Goal: Information Seeking & Learning: Learn about a topic

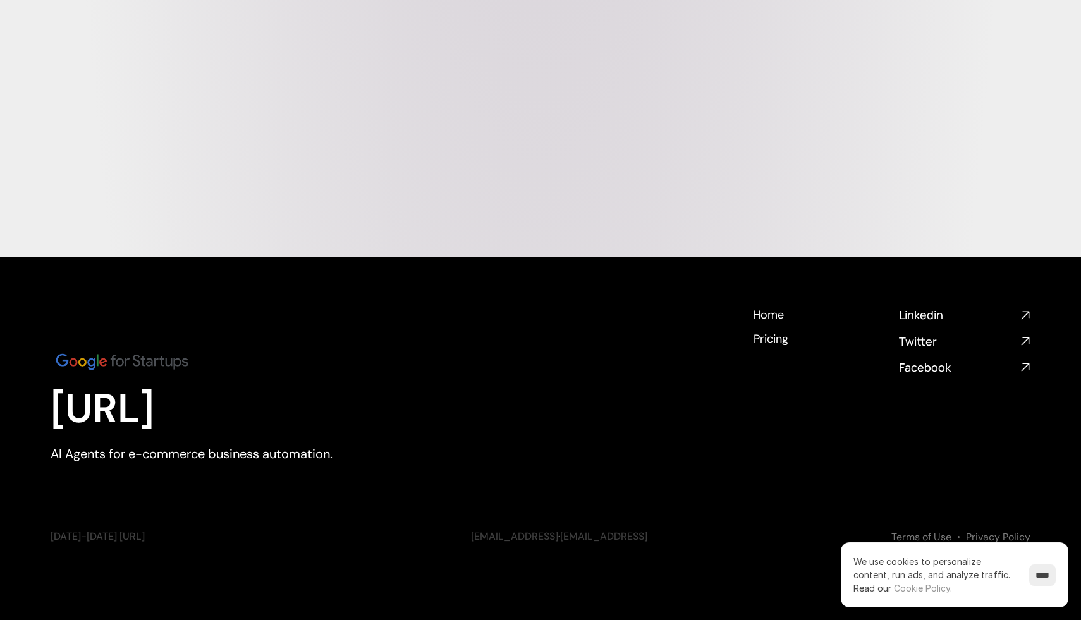
scroll to position [4980, 0]
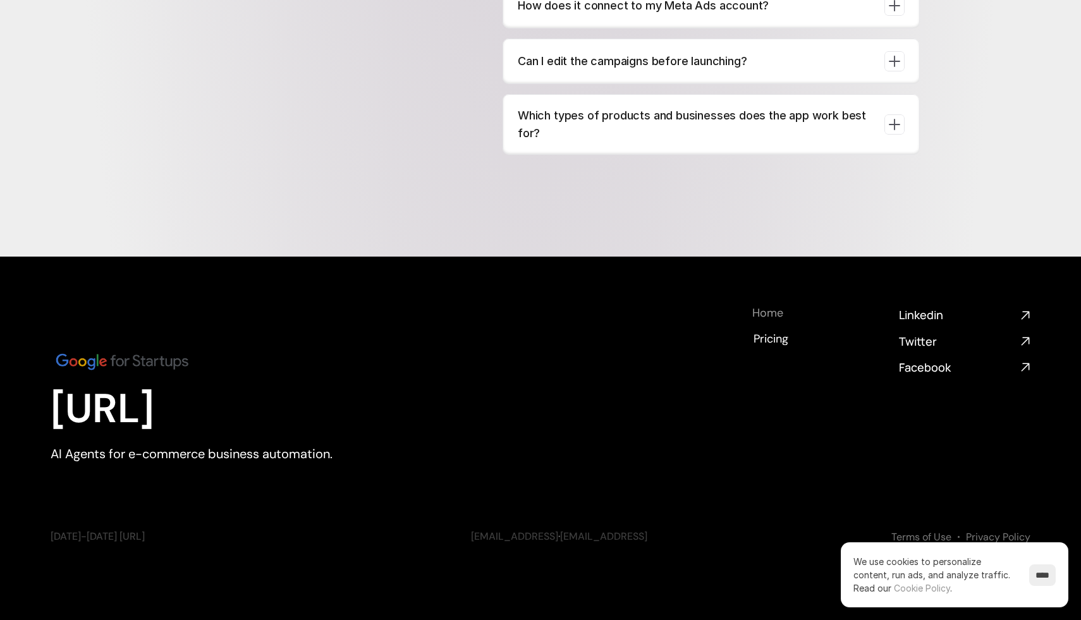
click at [774, 319] on h4 "Home" at bounding box center [767, 313] width 31 height 16
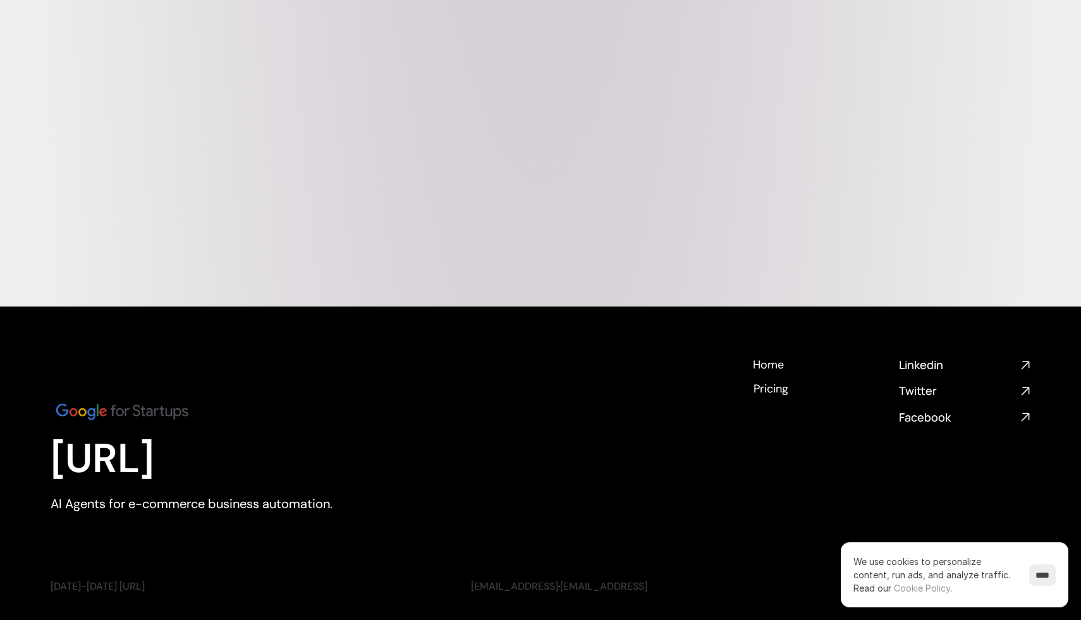
scroll to position [4519, 0]
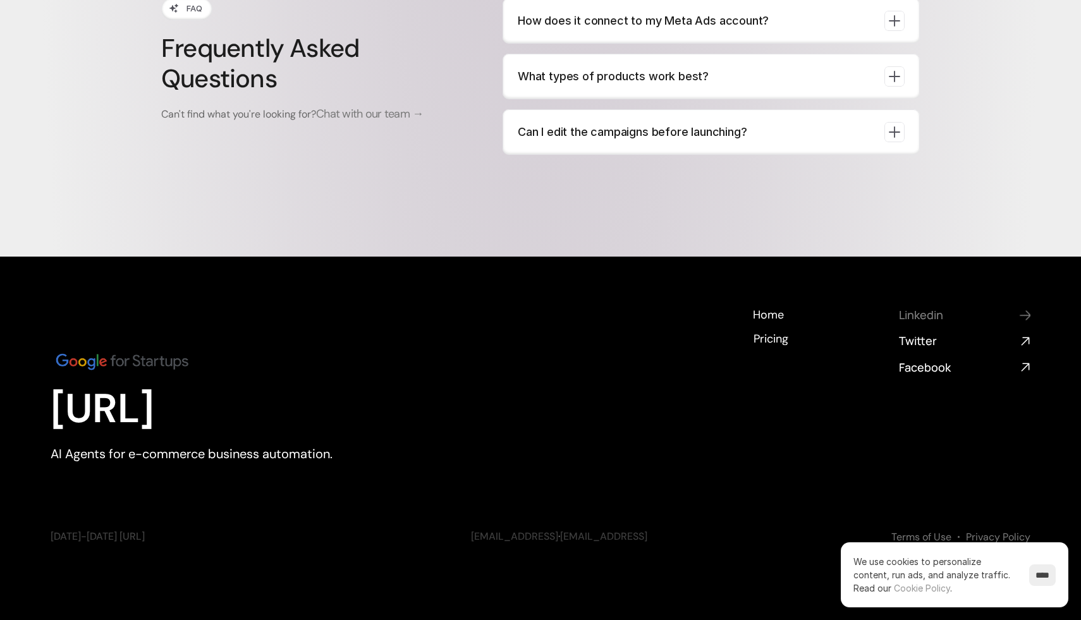
click at [925, 314] on h4 "Linkedin" at bounding box center [957, 315] width 116 height 16
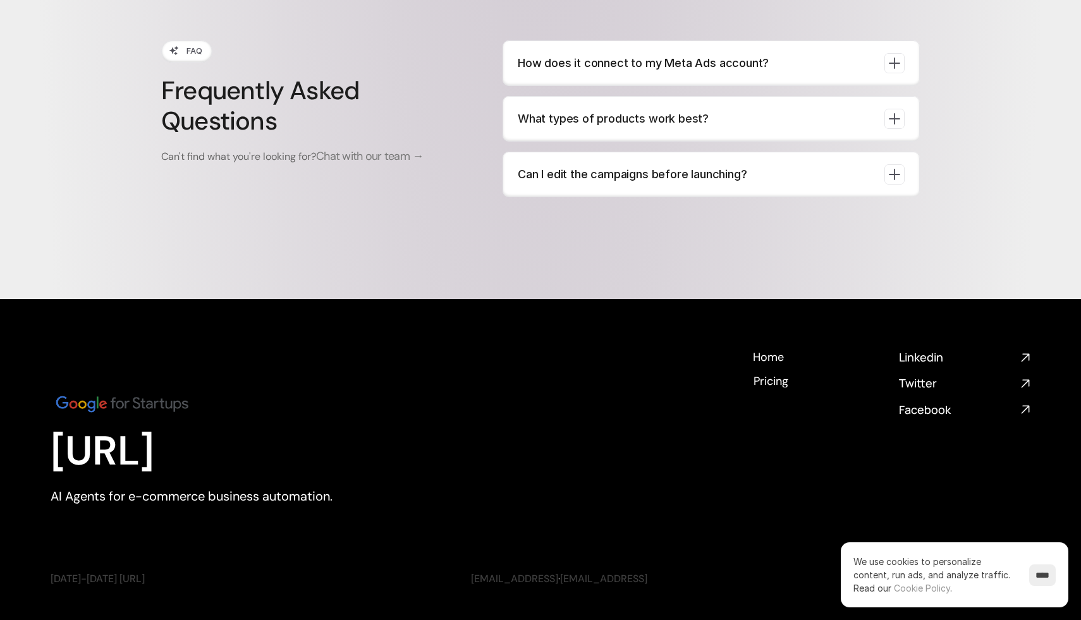
scroll to position [4330, 0]
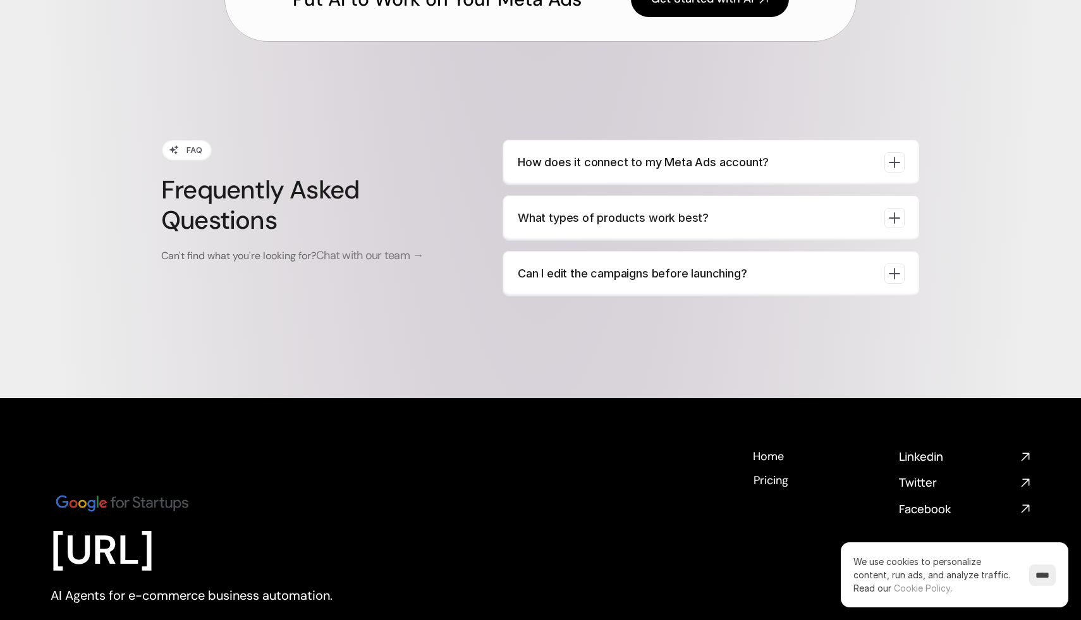
click at [777, 227] on p "What types of products work best?" at bounding box center [696, 218] width 356 height 18
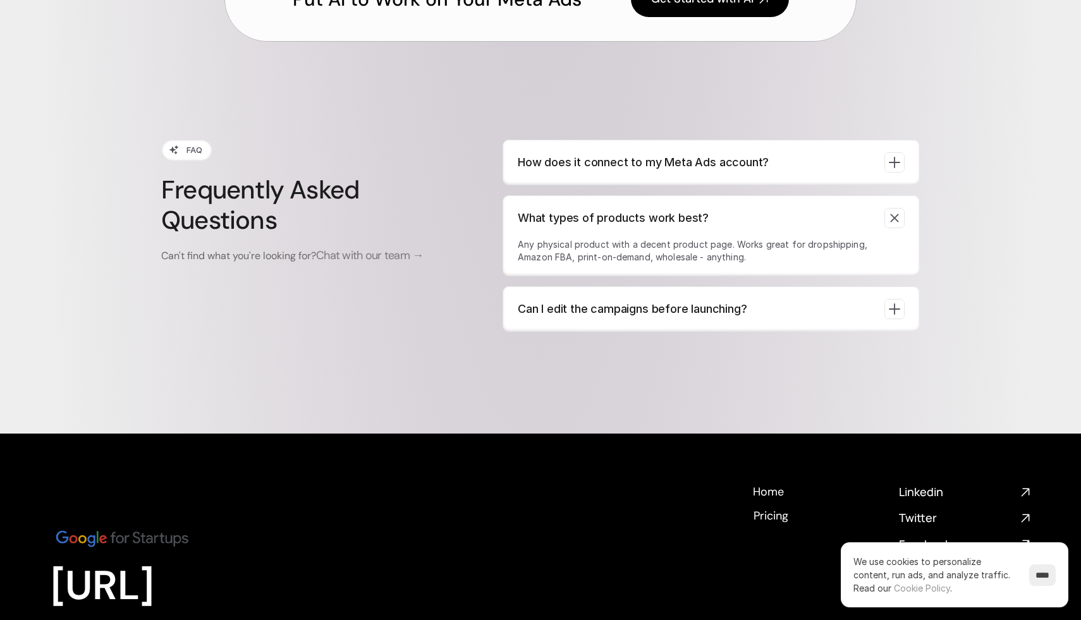
click at [808, 318] on p "Can I edit the campaigns before launching?" at bounding box center [696, 309] width 356 height 18
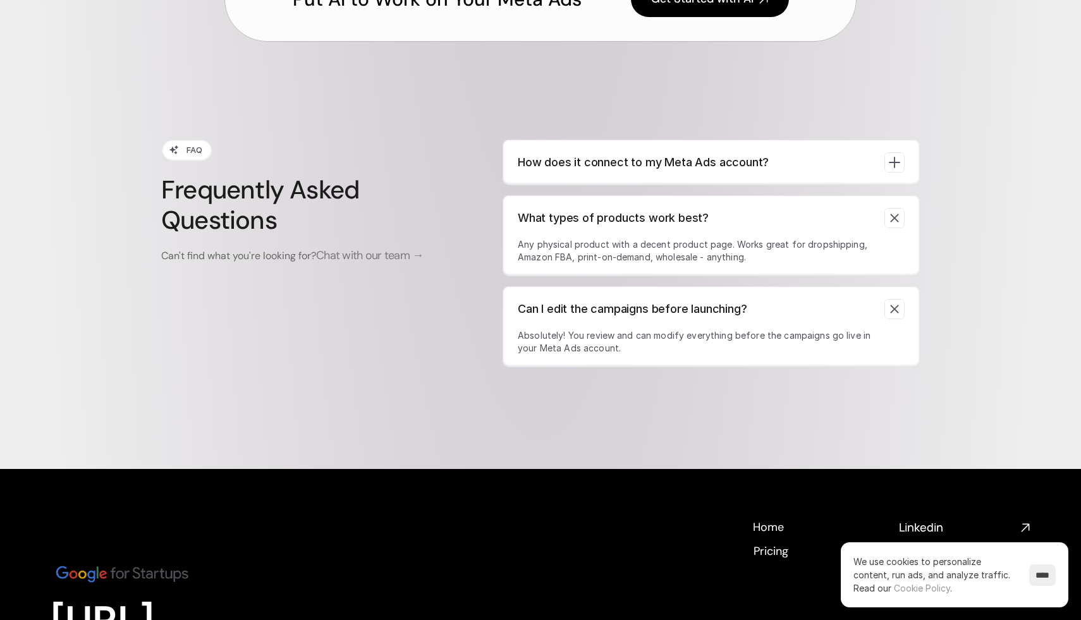
click at [784, 171] on p "How does it connect to my Meta Ads account?" at bounding box center [696, 163] width 356 height 18
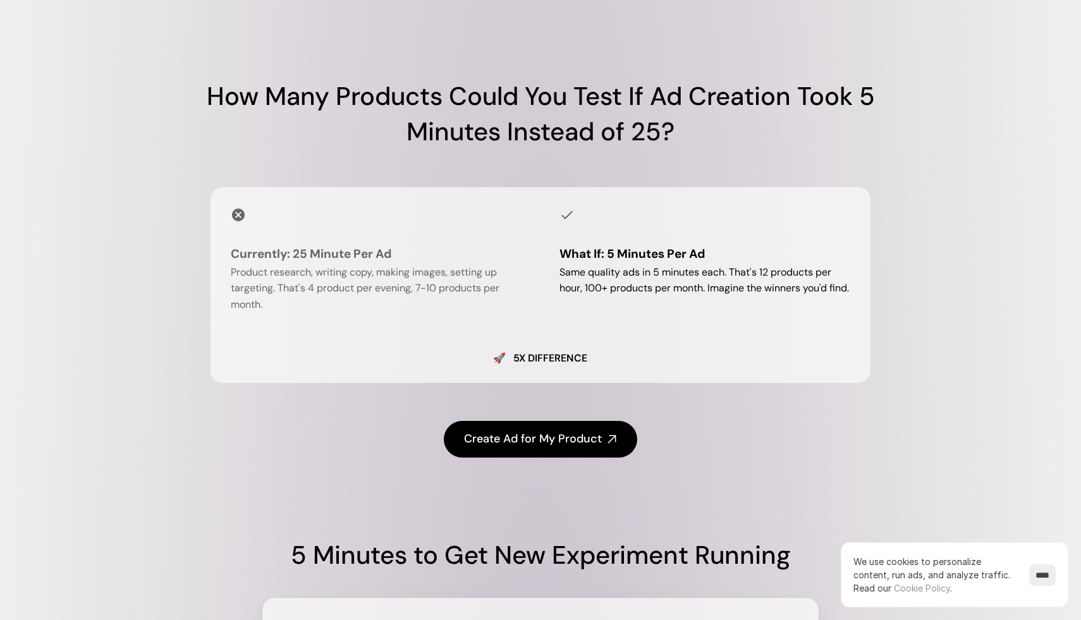
scroll to position [552, 0]
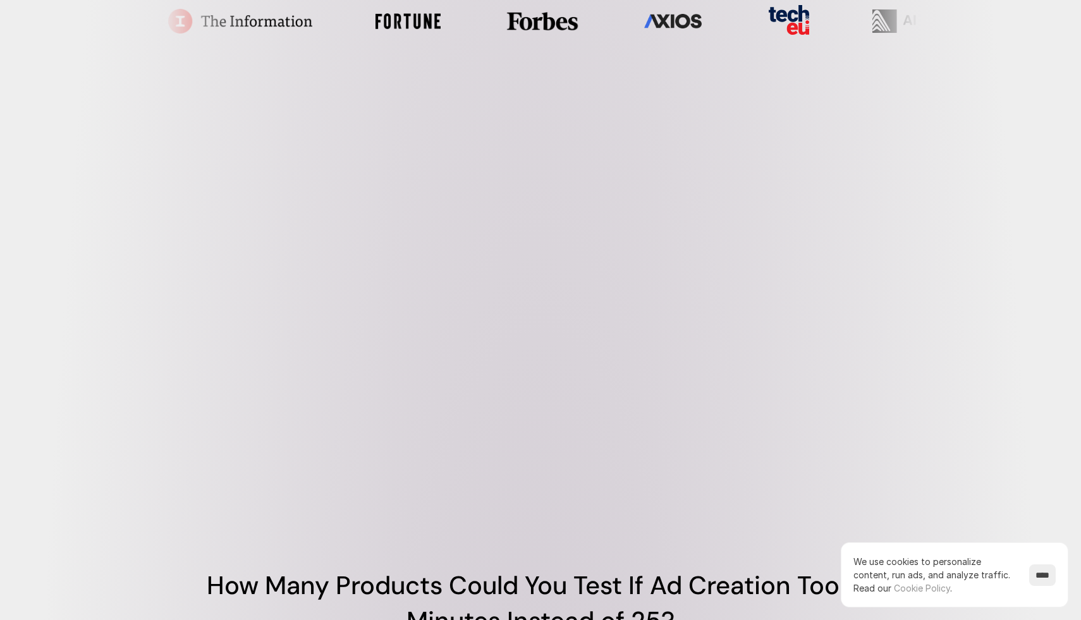
scroll to position [577, 0]
